Goal: Task Accomplishment & Management: Use online tool/utility

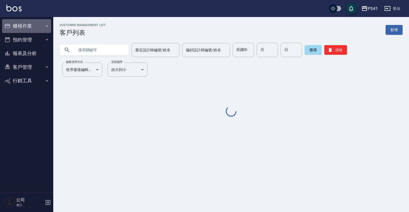
click at [44, 24] on button "櫃檯作業" at bounding box center [26, 26] width 49 height 14
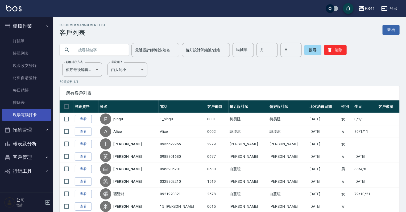
drag, startPoint x: 40, startPoint y: 115, endPoint x: 40, endPoint y: 112, distance: 3.7
click at [40, 115] on link "現場電腦打卡" at bounding box center [26, 115] width 49 height 12
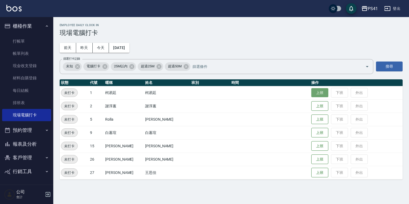
click at [311, 94] on button "上班" at bounding box center [319, 92] width 17 height 9
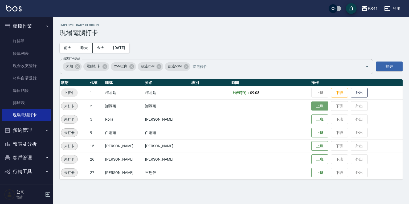
click at [319, 104] on button "上班" at bounding box center [319, 105] width 17 height 9
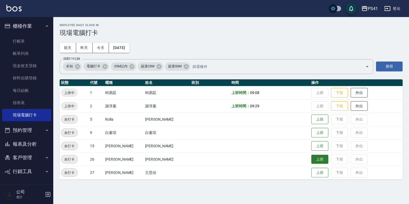
click at [314, 155] on button "上班" at bounding box center [319, 159] width 17 height 9
click at [311, 175] on button "上班" at bounding box center [319, 172] width 17 height 9
